Goal: Information Seeking & Learning: Check status

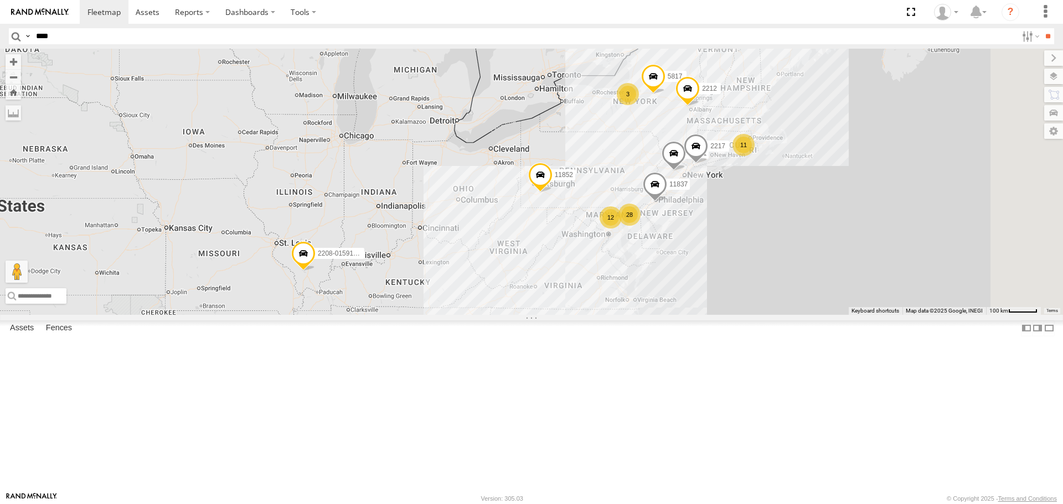
type input "****"
click at [1042, 28] on input "**" at bounding box center [1048, 36] width 13 height 16
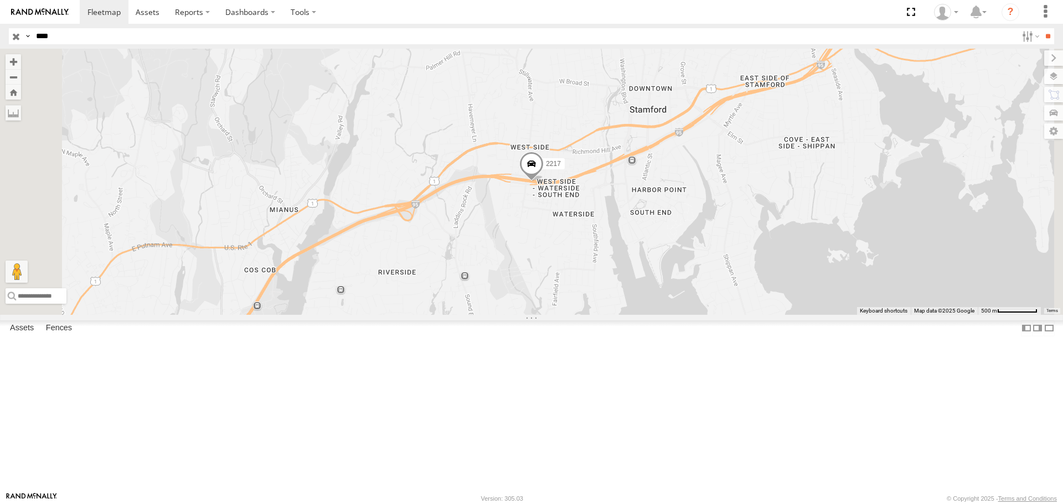
click at [544, 182] on span at bounding box center [531, 167] width 24 height 30
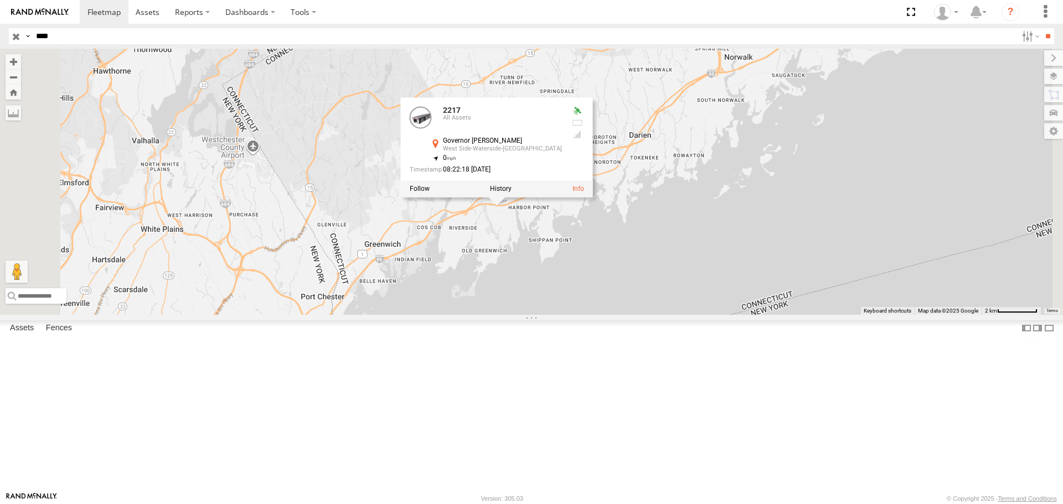
click at [625, 315] on div "2217 2217 All Assets Governor [PERSON_NAME][GEOGRAPHIC_DATA] [GEOGRAPHIC_DATA]-…" at bounding box center [531, 182] width 1063 height 266
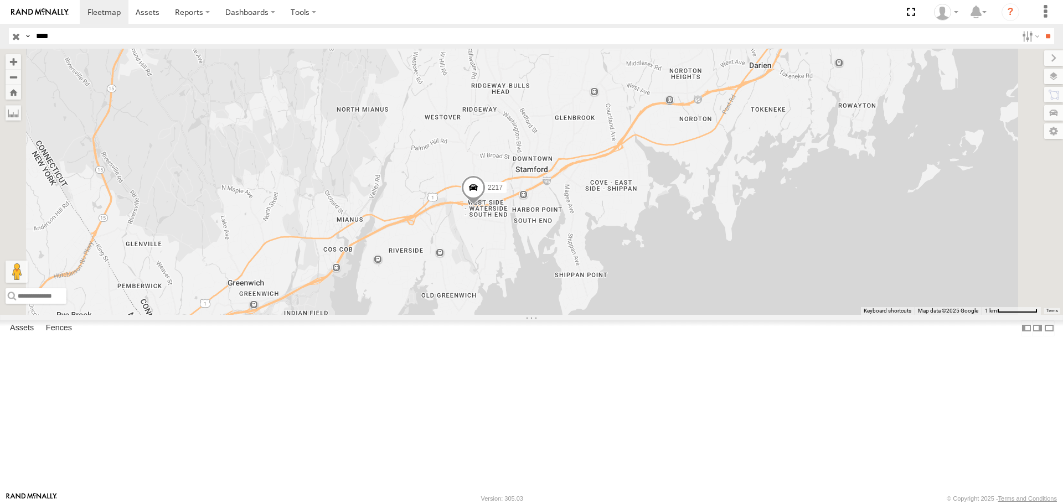
click at [486, 206] on span at bounding box center [473, 191] width 24 height 30
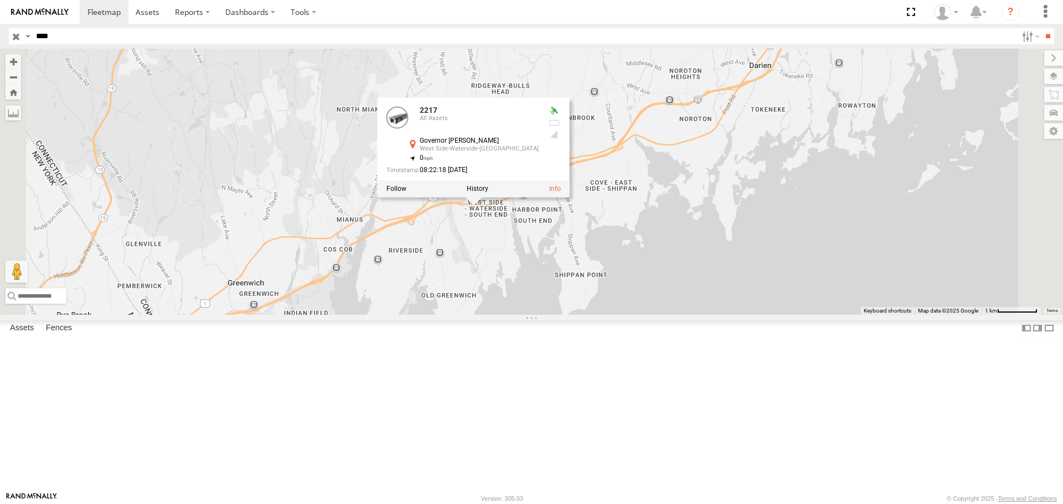
click at [565, 315] on div "2217 2217 All Assets Governor [PERSON_NAME][GEOGRAPHIC_DATA] [GEOGRAPHIC_DATA]-…" at bounding box center [531, 182] width 1063 height 266
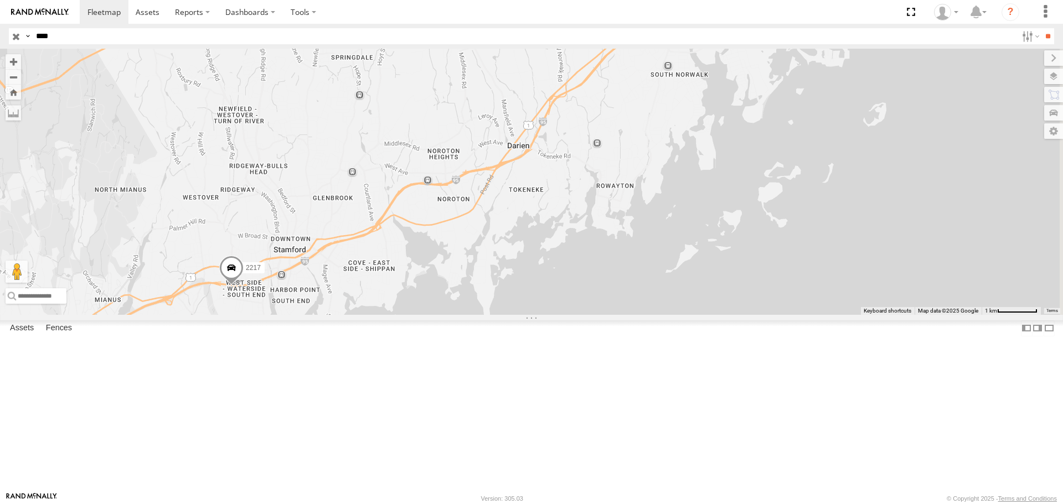
drag, startPoint x: 705, startPoint y: 261, endPoint x: 462, endPoint y: 338, distance: 254.5
click at [462, 315] on div "2217" at bounding box center [531, 182] width 1063 height 266
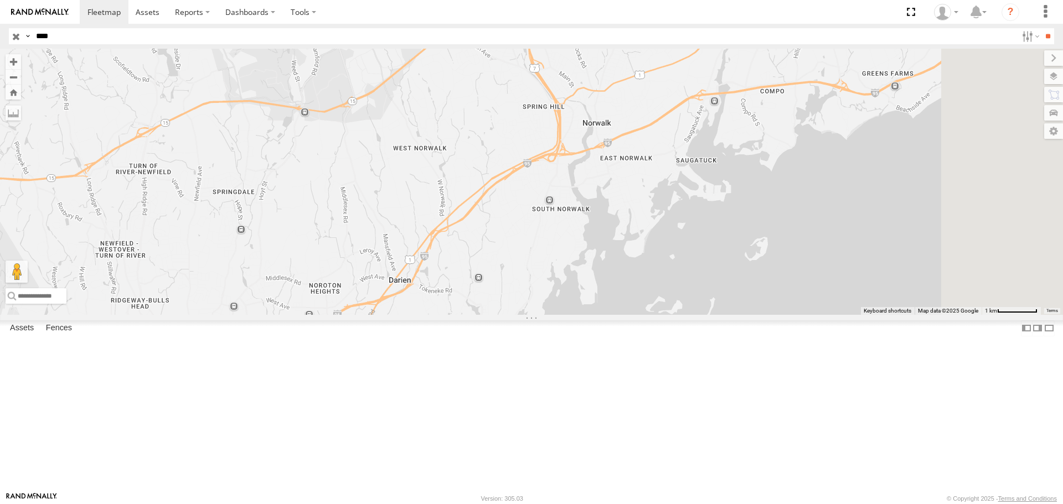
drag, startPoint x: 557, startPoint y: 276, endPoint x: 467, endPoint y: 388, distance: 143.4
click at [467, 315] on div "2217" at bounding box center [531, 182] width 1063 height 266
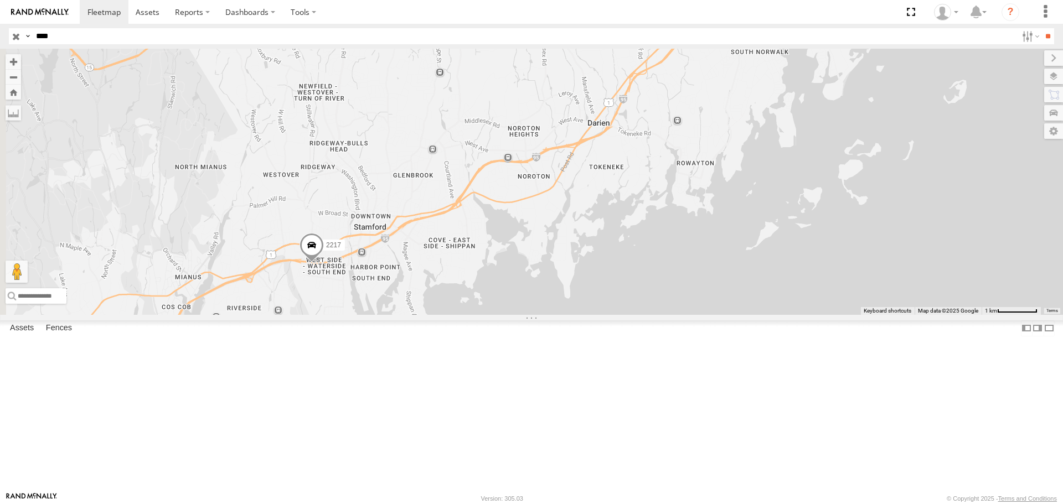
drag, startPoint x: 439, startPoint y: 410, endPoint x: 647, endPoint y: 239, distance: 269.1
click at [647, 239] on div "2217" at bounding box center [531, 182] width 1063 height 266
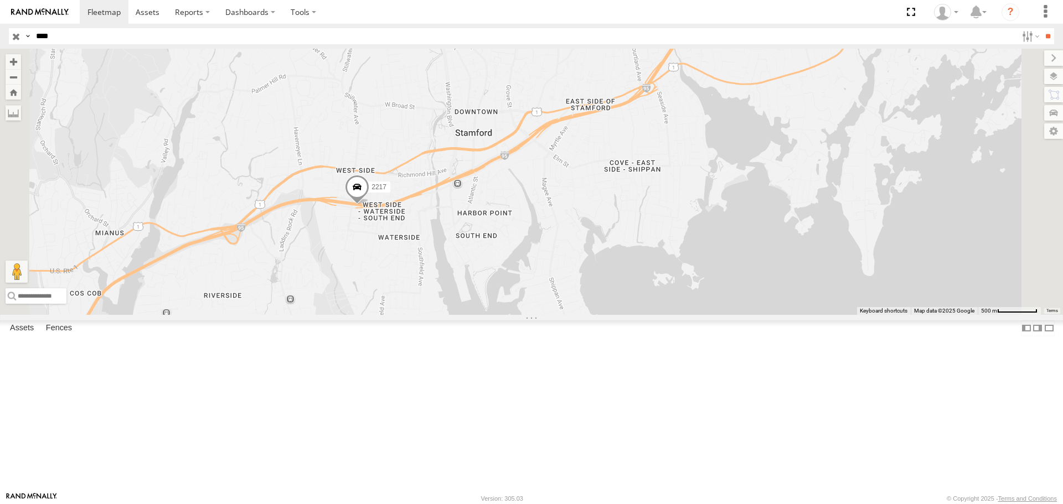
drag, startPoint x: 487, startPoint y: 340, endPoint x: 576, endPoint y: 267, distance: 114.9
click at [576, 267] on div "2217" at bounding box center [531, 182] width 1063 height 266
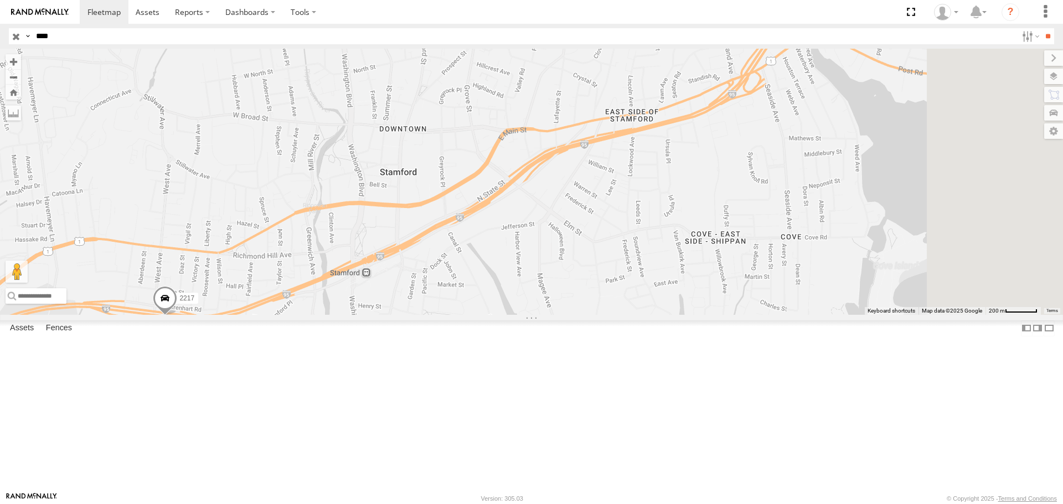
drag, startPoint x: 695, startPoint y: 248, endPoint x: 597, endPoint y: 318, distance: 120.5
click at [597, 315] on div "2217" at bounding box center [531, 182] width 1063 height 266
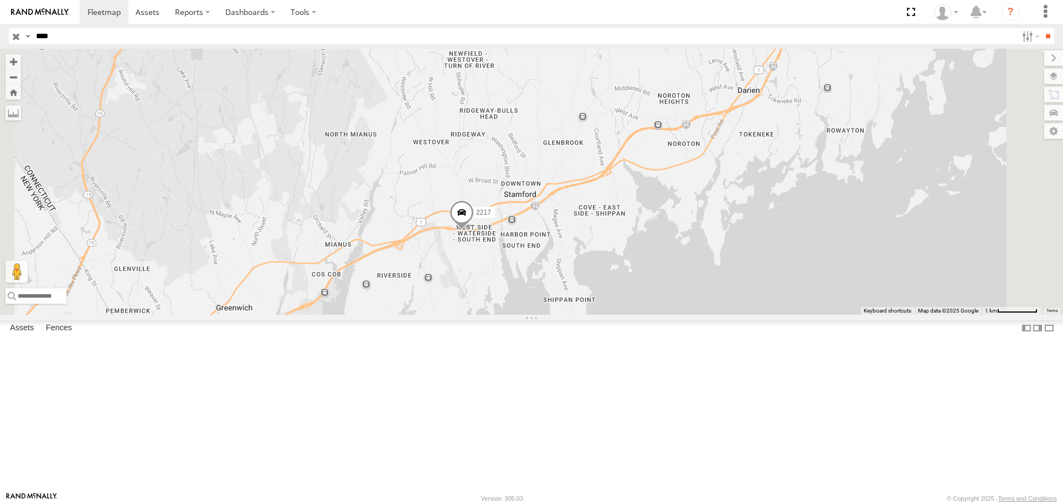
drag, startPoint x: 885, startPoint y: 226, endPoint x: 893, endPoint y: 268, distance: 42.2
click at [893, 268] on div "2217" at bounding box center [531, 182] width 1063 height 266
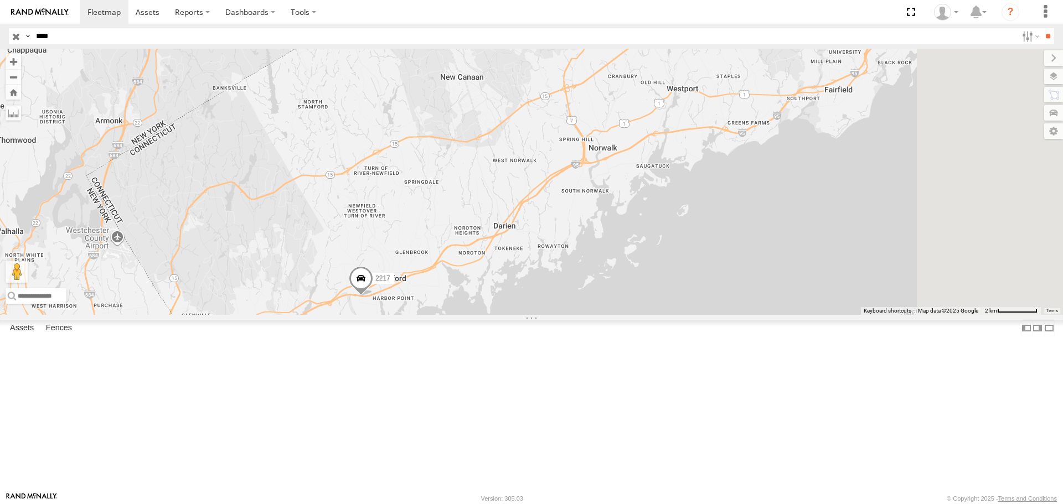
drag, startPoint x: 714, startPoint y: 254, endPoint x: 674, endPoint y: 286, distance: 50.8
click at [674, 291] on div "2217" at bounding box center [531, 182] width 1063 height 266
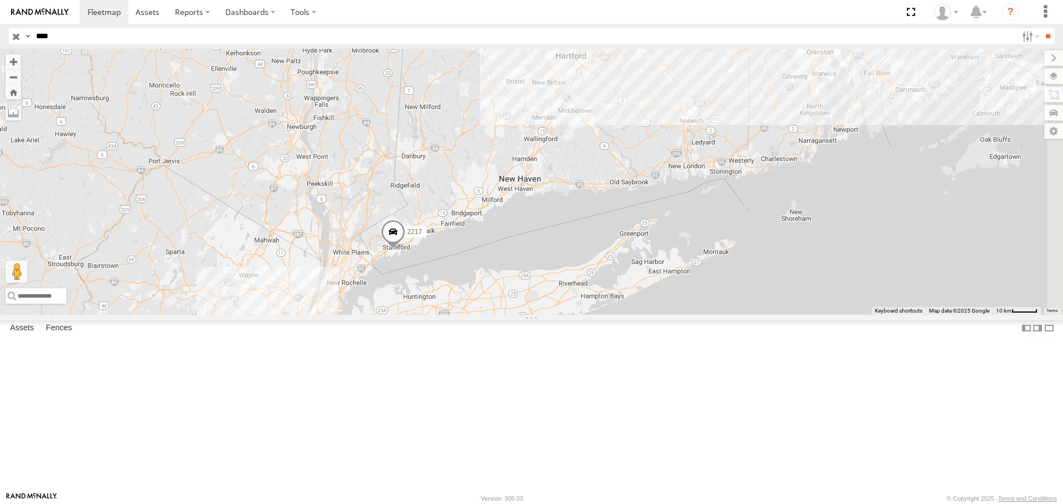
drag, startPoint x: 775, startPoint y: 210, endPoint x: 646, endPoint y: 269, distance: 141.7
click at [646, 269] on div "2217" at bounding box center [531, 182] width 1063 height 266
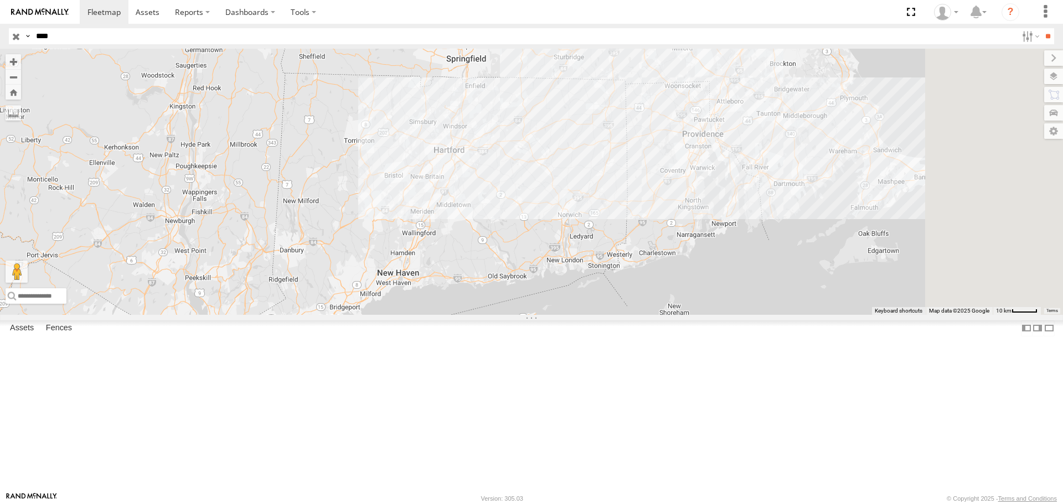
drag, startPoint x: 687, startPoint y: 257, endPoint x: 641, endPoint y: 273, distance: 48.7
click at [633, 290] on div "2217" at bounding box center [531, 182] width 1063 height 266
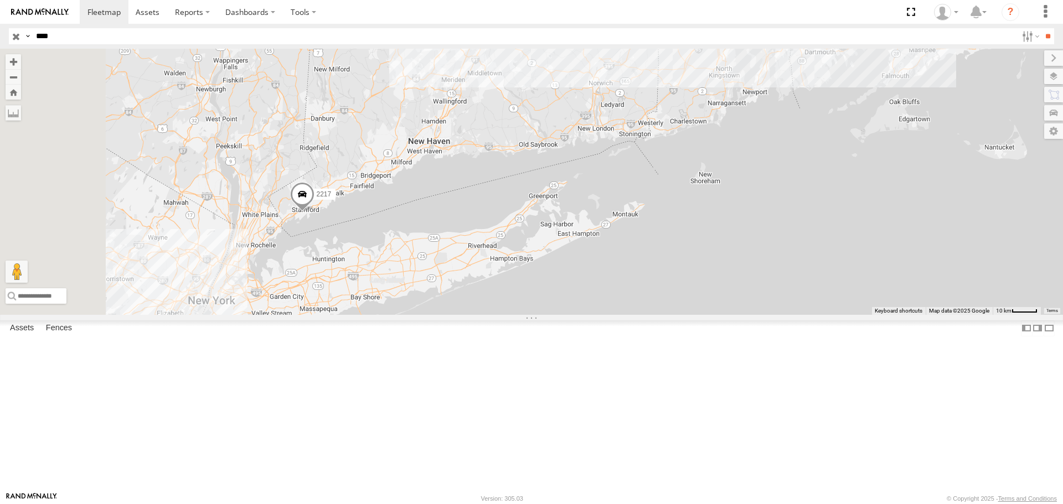
drag, startPoint x: 535, startPoint y: 309, endPoint x: 554, endPoint y: 202, distance: 108.5
click at [554, 202] on div "2217" at bounding box center [531, 182] width 1063 height 266
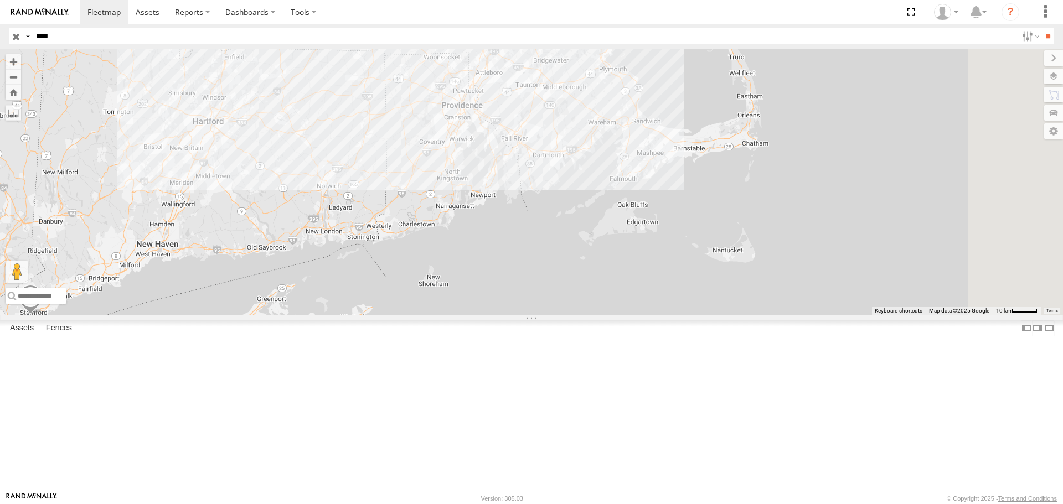
drag, startPoint x: 652, startPoint y: 177, endPoint x: 379, endPoint y: 280, distance: 292.3
click at [379, 280] on div "2217" at bounding box center [531, 182] width 1063 height 266
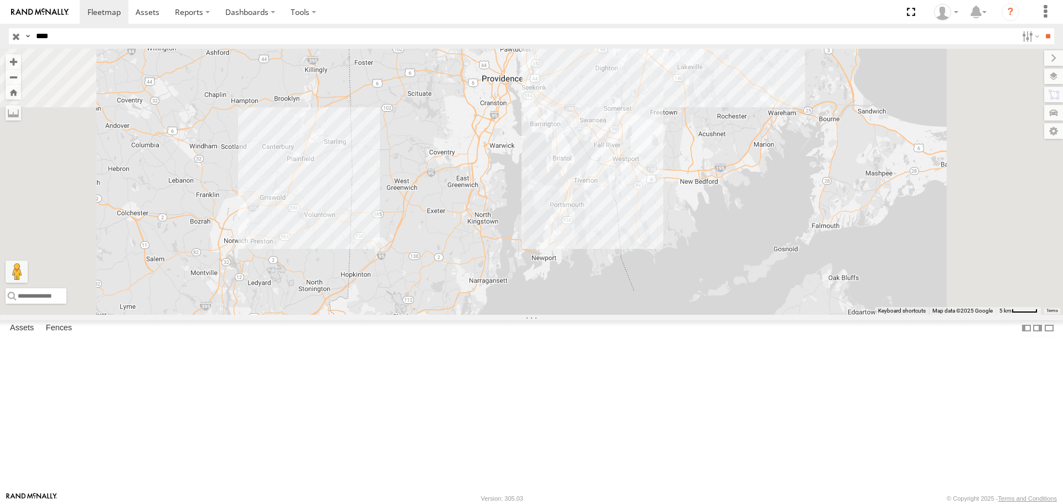
drag, startPoint x: 552, startPoint y: 284, endPoint x: 551, endPoint y: 326, distance: 42.6
click at [551, 315] on div "2217" at bounding box center [531, 182] width 1063 height 266
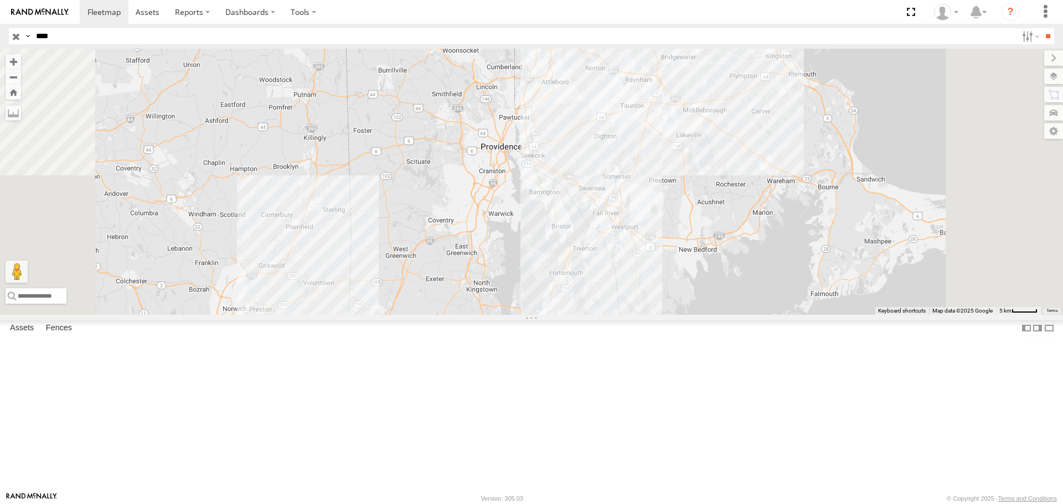
drag, startPoint x: 605, startPoint y: 276, endPoint x: 603, endPoint y: 359, distance: 83.6
click at [603, 315] on div "2217" at bounding box center [531, 182] width 1063 height 266
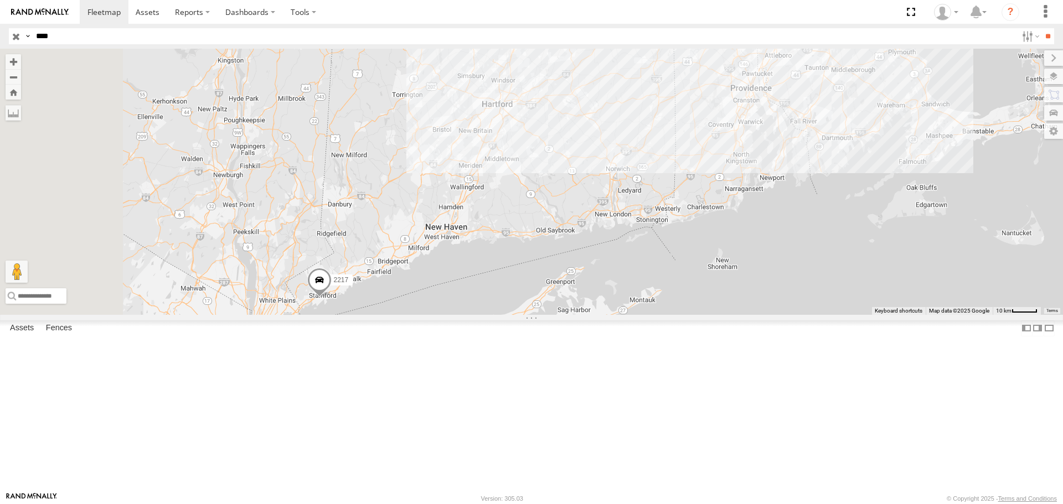
drag, startPoint x: 394, startPoint y: 314, endPoint x: 633, endPoint y: 264, distance: 244.4
click at [633, 264] on div "2217" at bounding box center [531, 182] width 1063 height 266
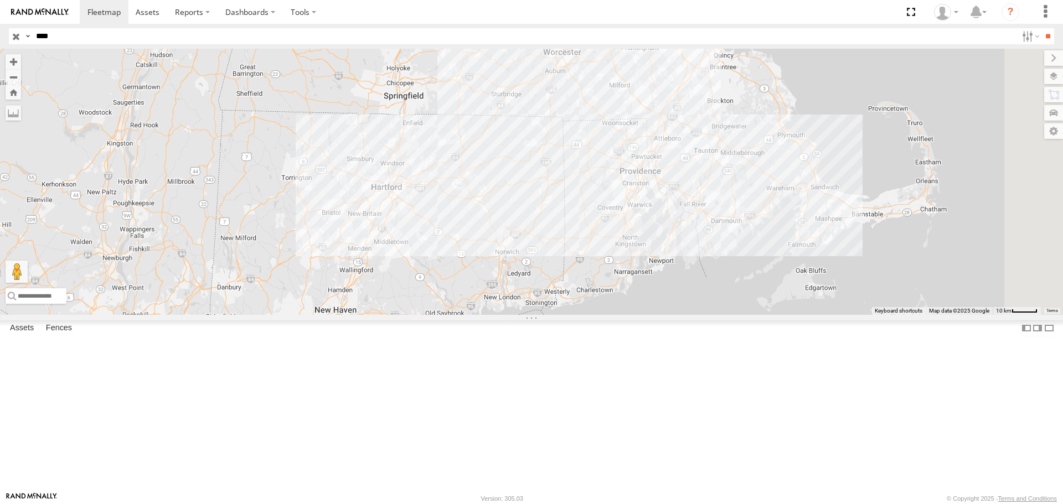
drag, startPoint x: 664, startPoint y: 257, endPoint x: 522, endPoint y: 349, distance: 169.7
click at [522, 315] on div "2217" at bounding box center [531, 182] width 1063 height 266
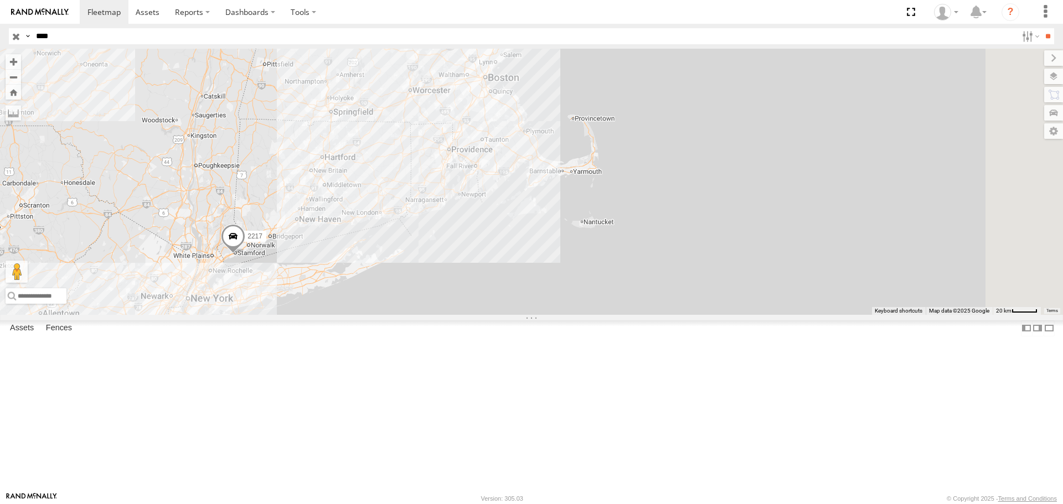
drag, startPoint x: 704, startPoint y: 222, endPoint x: 548, endPoint y: 219, distance: 155.6
click at [548, 219] on div "2217" at bounding box center [531, 182] width 1063 height 266
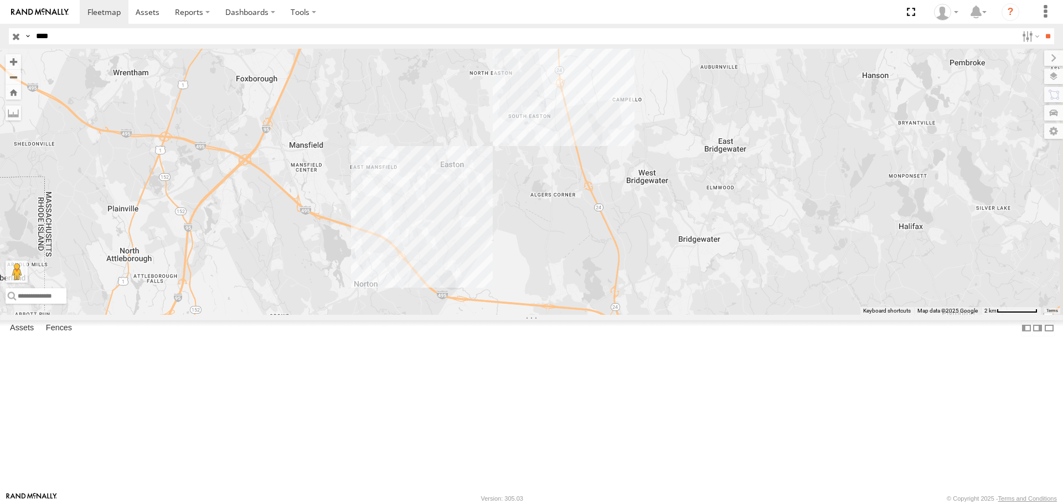
drag, startPoint x: 815, startPoint y: 257, endPoint x: 671, endPoint y: 307, distance: 151.8
click at [681, 315] on div "2217" at bounding box center [531, 182] width 1063 height 266
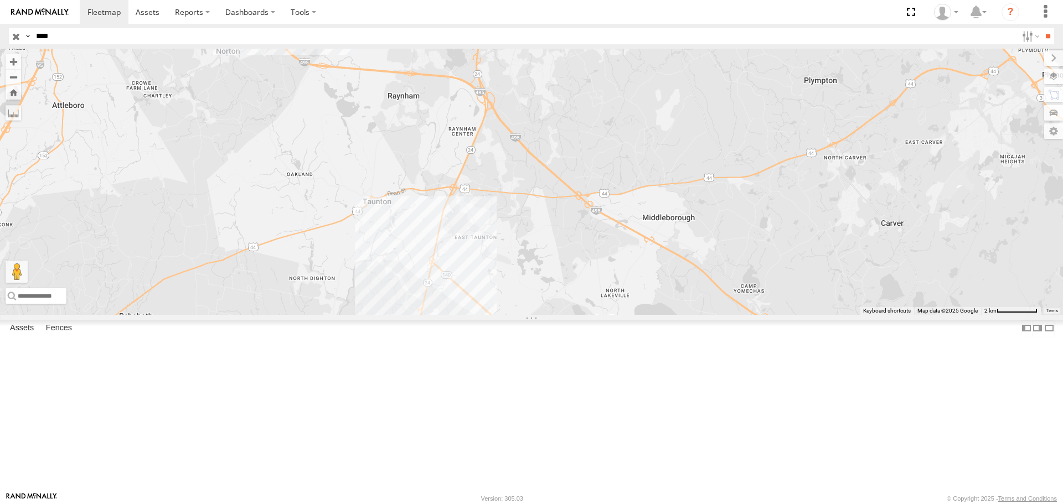
drag, startPoint x: 709, startPoint y: 359, endPoint x: 573, endPoint y: 125, distance: 271.7
click at [573, 125] on div "2217" at bounding box center [531, 182] width 1063 height 266
click at [610, 315] on div "2217" at bounding box center [531, 182] width 1063 height 266
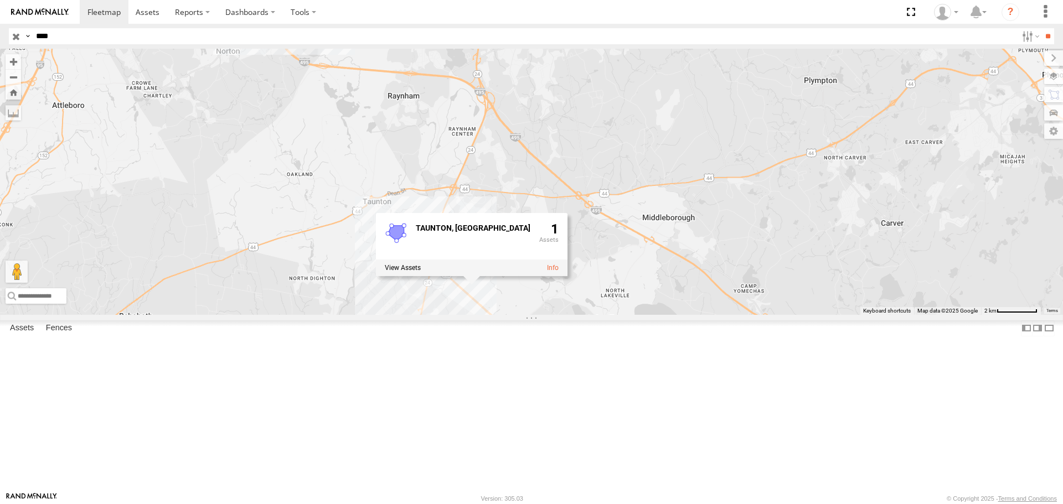
click at [596, 253] on div "[STREET_ADDRESS]" at bounding box center [531, 182] width 1063 height 266
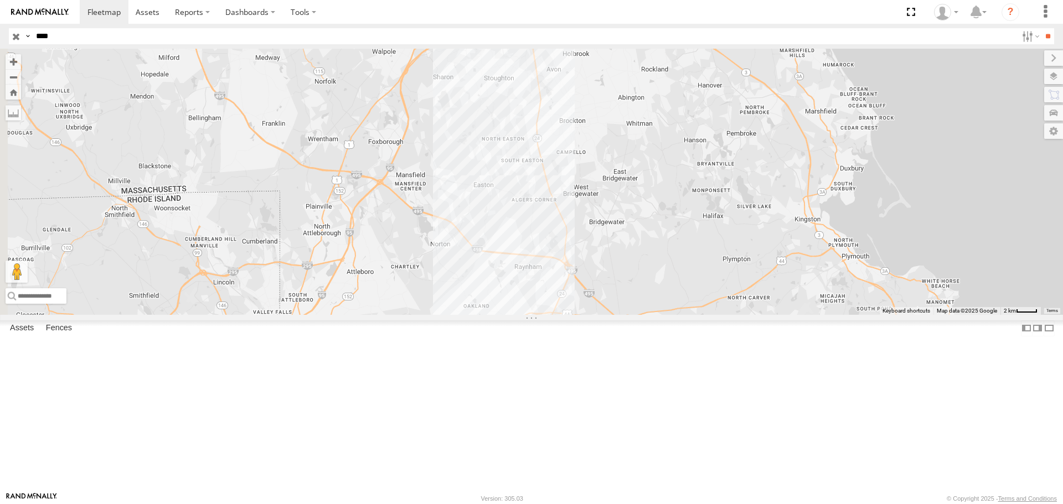
drag, startPoint x: 403, startPoint y: 209, endPoint x: 564, endPoint y: 321, distance: 196.0
click at [564, 315] on div "2217" at bounding box center [531, 182] width 1063 height 266
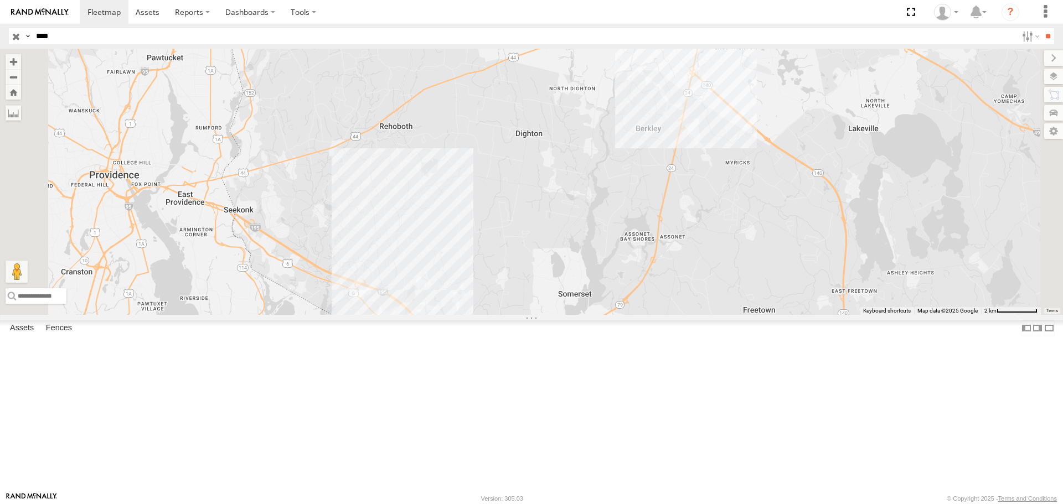
click at [501, 315] on div "2217" at bounding box center [531, 182] width 1063 height 266
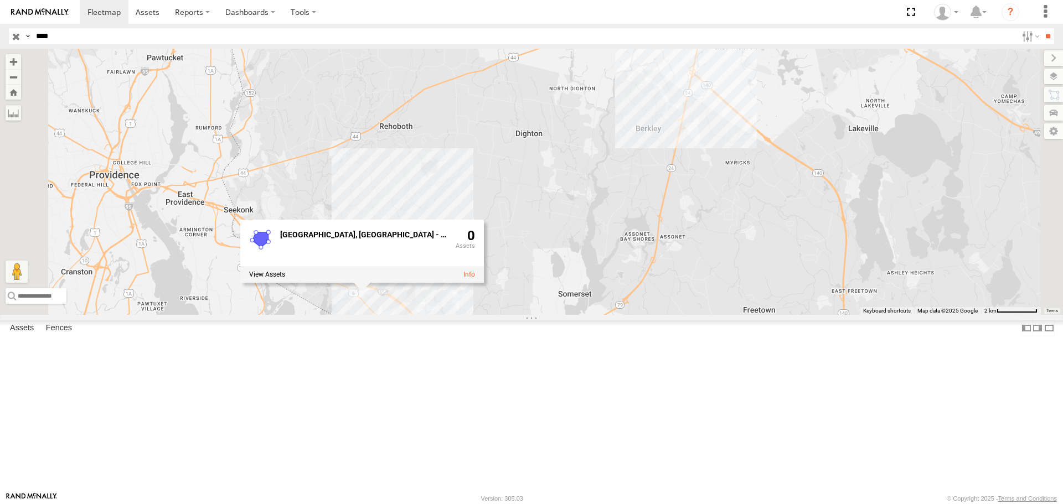
click at [502, 263] on div "2217 [GEOGRAPHIC_DATA], [GEOGRAPHIC_DATA] - Mattress 0" at bounding box center [531, 182] width 1063 height 266
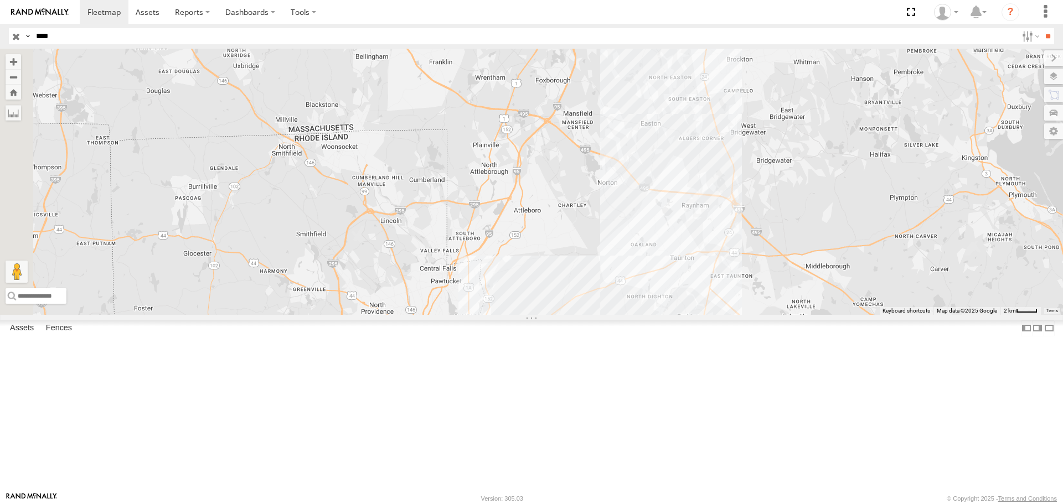
drag, startPoint x: 519, startPoint y: 263, endPoint x: 674, endPoint y: 381, distance: 194.4
click at [673, 315] on div "2217" at bounding box center [531, 182] width 1063 height 266
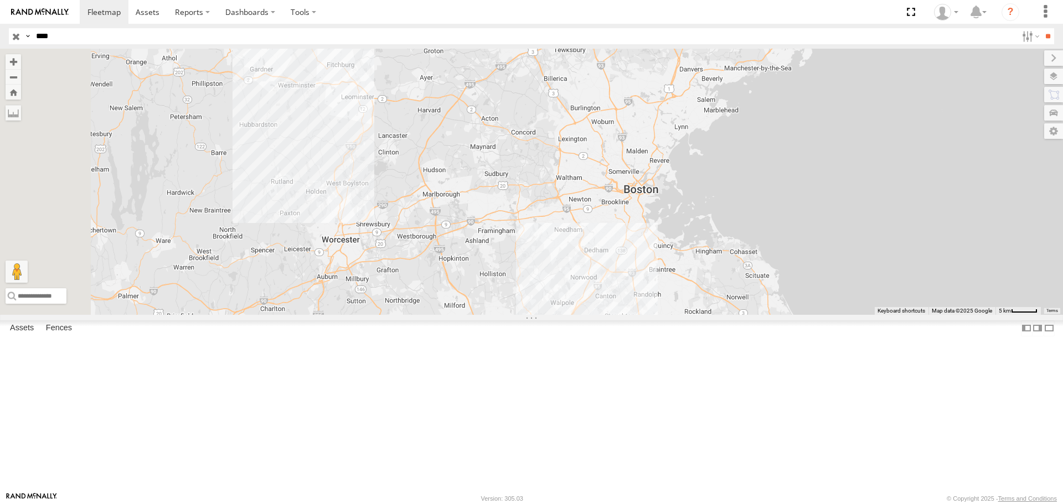
drag, startPoint x: 530, startPoint y: 211, endPoint x: 570, endPoint y: 423, distance: 215.4
click at [570, 315] on div "2217" at bounding box center [531, 182] width 1063 height 266
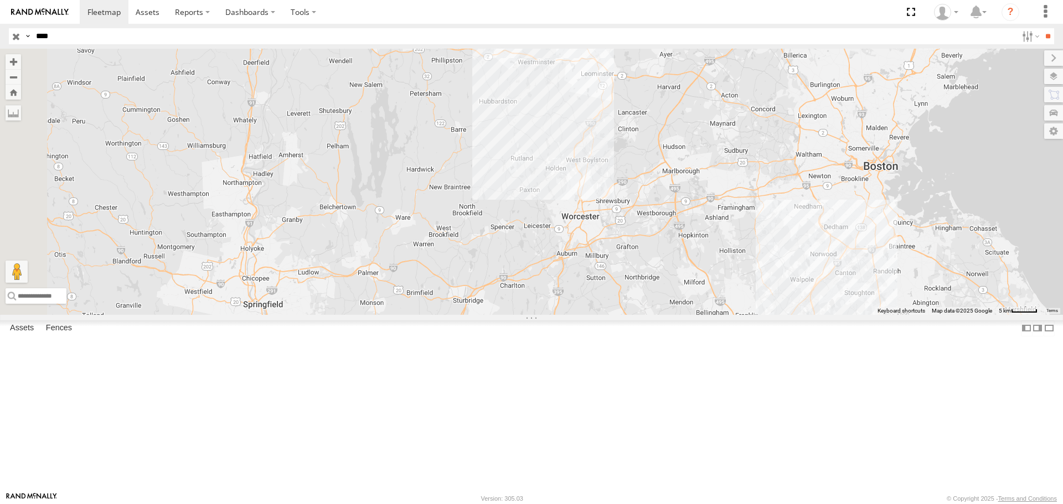
drag, startPoint x: 412, startPoint y: 185, endPoint x: 651, endPoint y: 150, distance: 241.8
click at [651, 150] on div "2217" at bounding box center [531, 182] width 1063 height 266
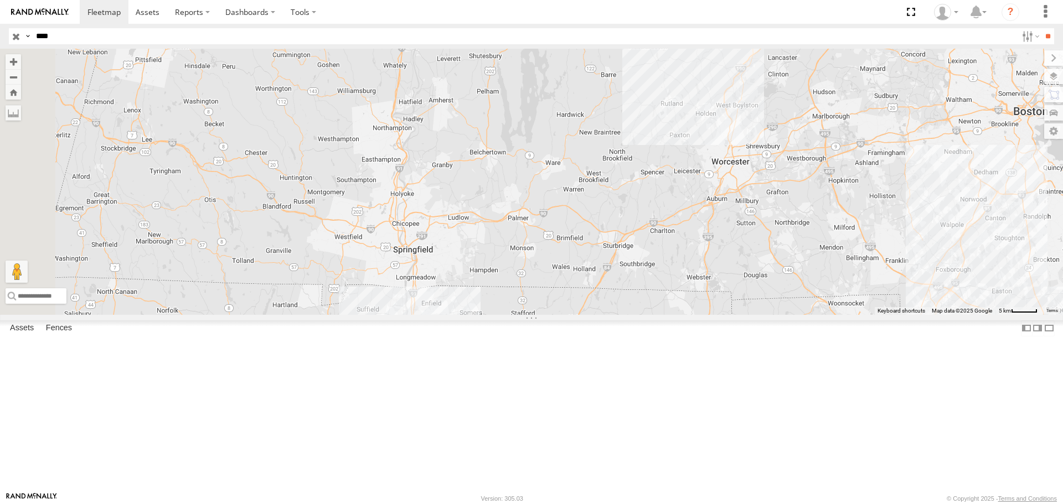
drag, startPoint x: 529, startPoint y: 339, endPoint x: 682, endPoint y: 282, distance: 162.4
click at [682, 282] on div "2217" at bounding box center [531, 182] width 1063 height 266
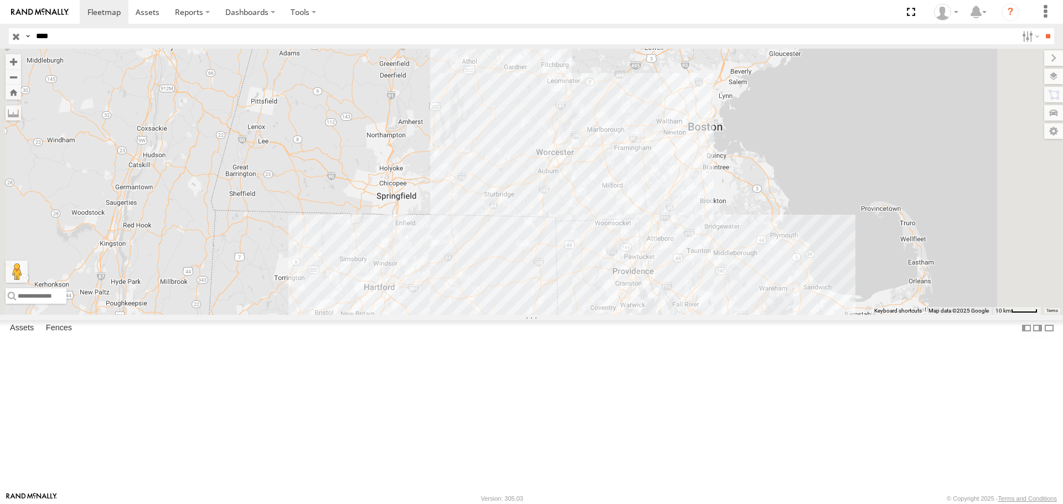
drag, startPoint x: 761, startPoint y: 346, endPoint x: 663, endPoint y: 312, distance: 104.4
click at [673, 315] on div "2217" at bounding box center [531, 182] width 1063 height 266
